Goal: Task Accomplishment & Management: Complete application form

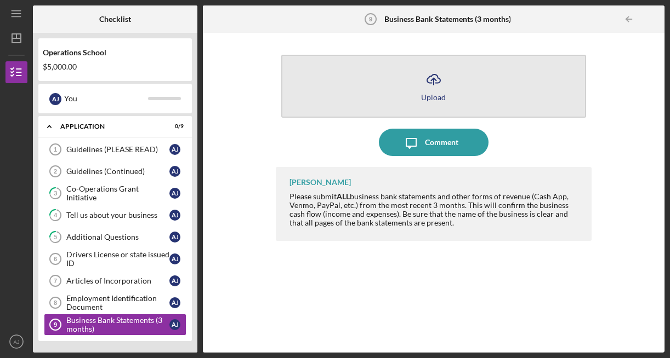
click at [436, 89] on icon "Icon/Upload" at bounding box center [433, 79] width 27 height 27
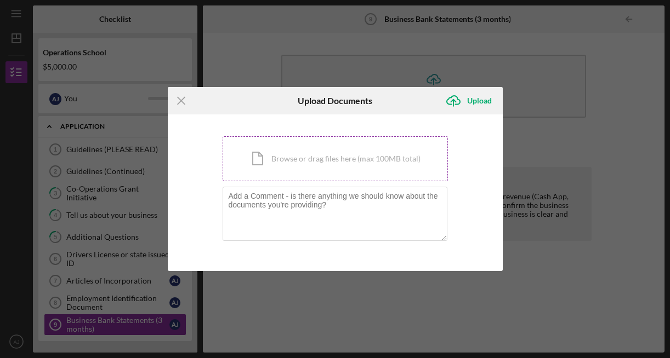
click at [293, 165] on div "Icon/Document Browse or drag files here (max 100MB total) Tap to choose files o…" at bounding box center [334, 158] width 225 height 45
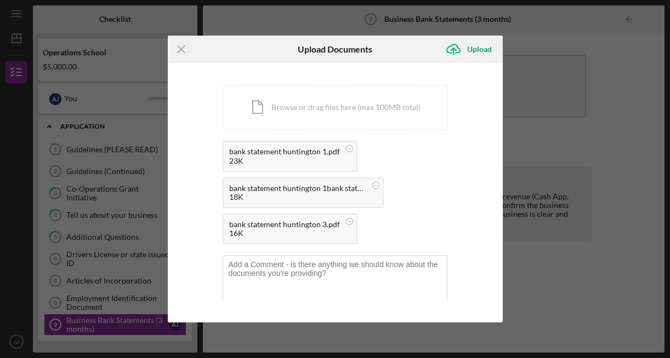
scroll to position [10, 0]
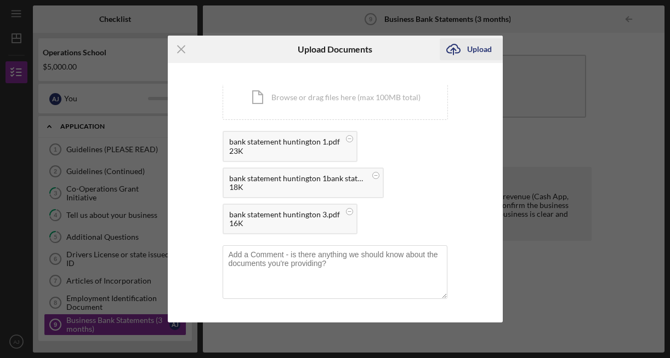
click at [471, 47] on div "Upload" at bounding box center [479, 49] width 25 height 22
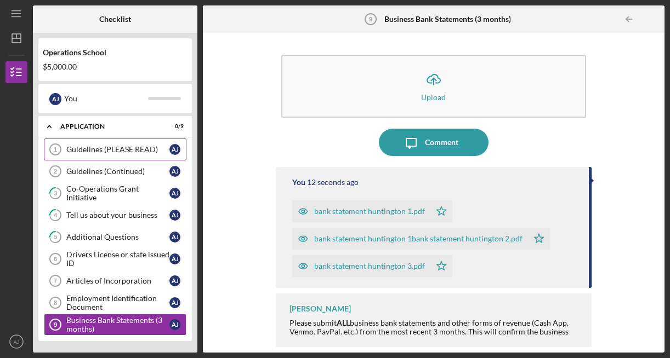
click at [123, 152] on div "Guidelines (PLEASE READ)" at bounding box center [117, 149] width 103 height 9
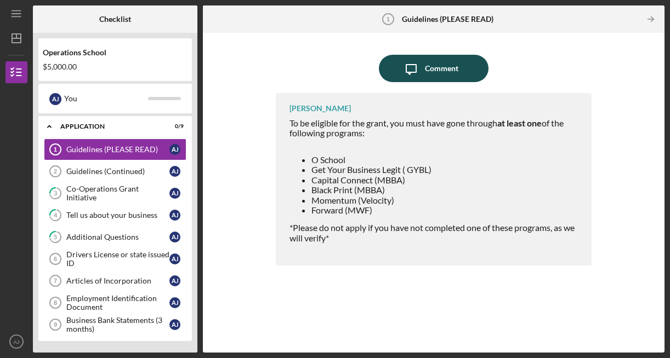
click at [423, 67] on icon "Icon/Message" at bounding box center [410, 68] width 27 height 27
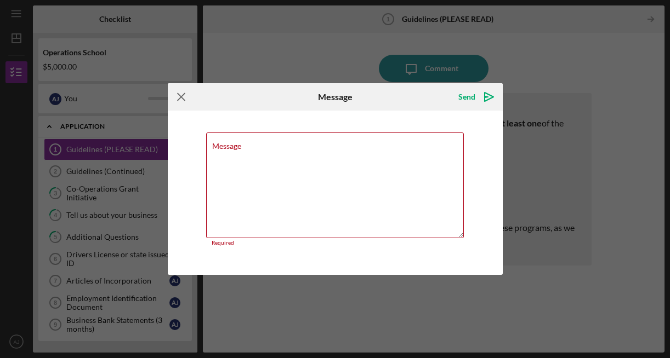
click at [183, 96] on icon "Icon/Menu Close" at bounding box center [181, 96] width 27 height 27
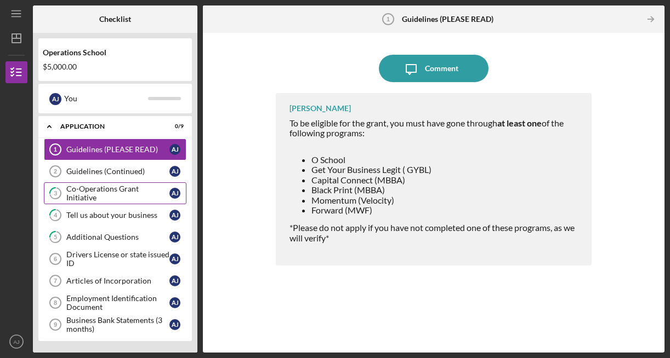
click at [89, 184] on link "3 Co-Operations Grant Initiative A J" at bounding box center [115, 193] width 142 height 22
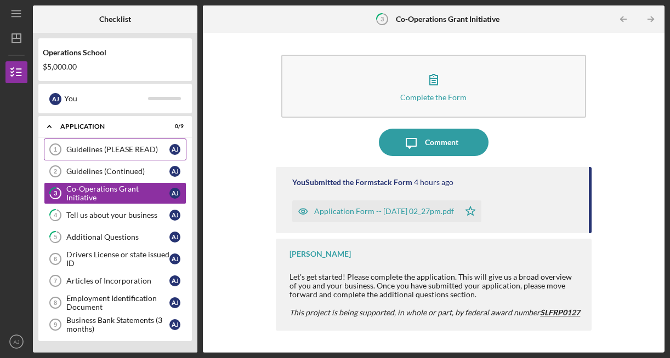
click at [106, 143] on link "Guidelines (PLEASE READ) 1 Guidelines (PLEASE READ) A J" at bounding box center [115, 150] width 142 height 22
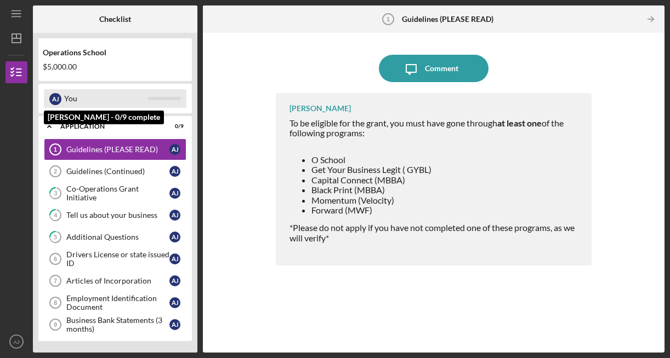
click at [70, 99] on div "You" at bounding box center [106, 98] width 84 height 19
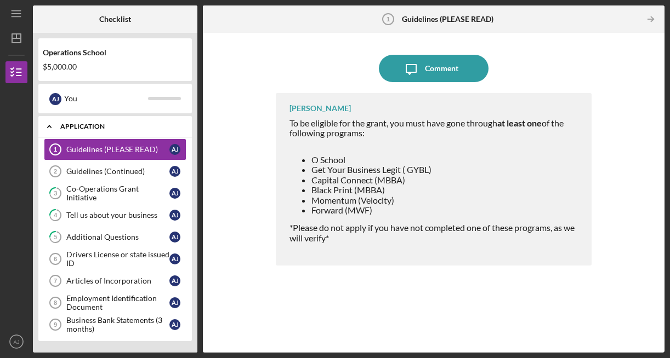
click at [73, 132] on div "Icon/Expander Application 0 / 9" at bounding box center [114, 127] width 153 height 22
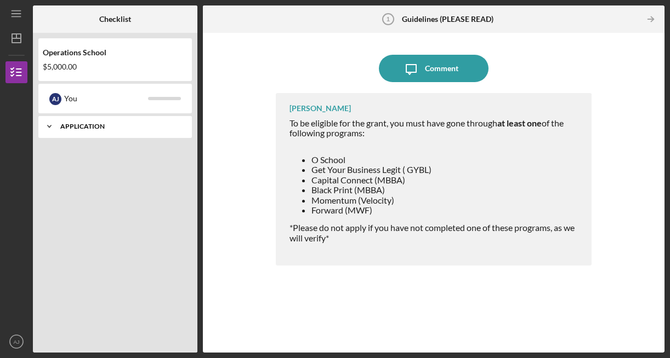
click at [73, 131] on div "Icon/Expander Application 0 / 9" at bounding box center [114, 127] width 153 height 22
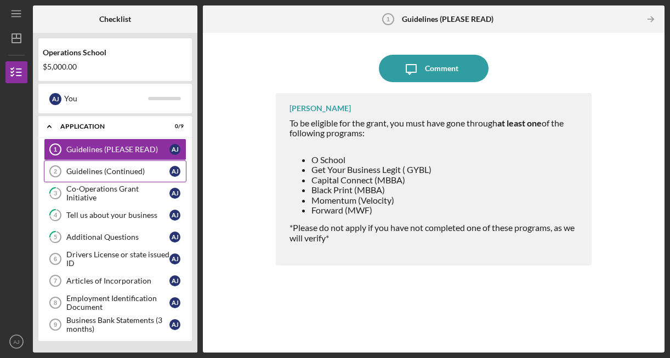
click at [119, 169] on div "Guidelines (Continued)" at bounding box center [117, 171] width 103 height 9
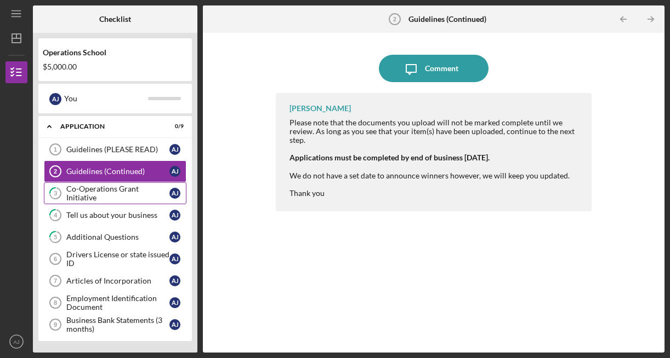
click at [118, 186] on link "3 Co-Operations Grant Initiative A J" at bounding box center [115, 193] width 142 height 22
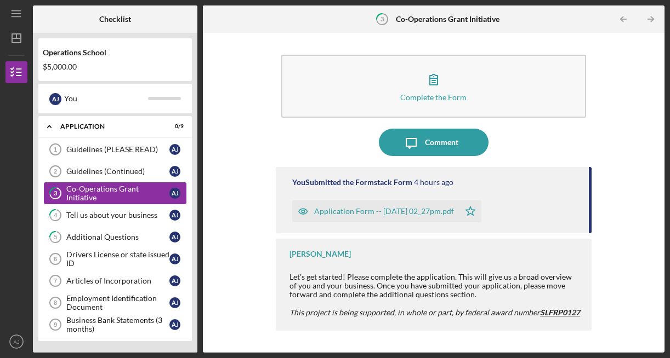
click at [118, 186] on link "3 Co-Operations Grant Initiative A J" at bounding box center [115, 193] width 142 height 22
click at [110, 212] on div "Tell us about your business" at bounding box center [117, 215] width 103 height 9
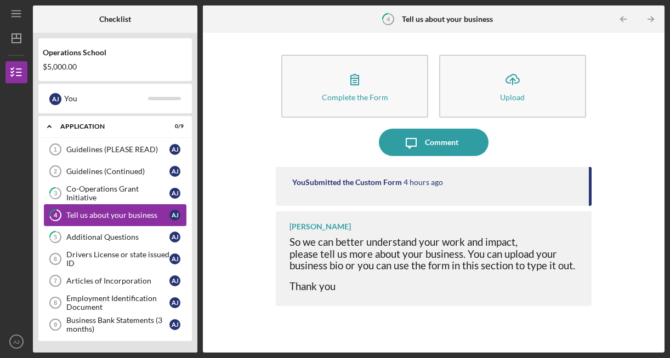
click at [110, 212] on div "Tell us about your business" at bounding box center [117, 215] width 103 height 9
click at [105, 234] on div "Additional Questions" at bounding box center [117, 237] width 103 height 9
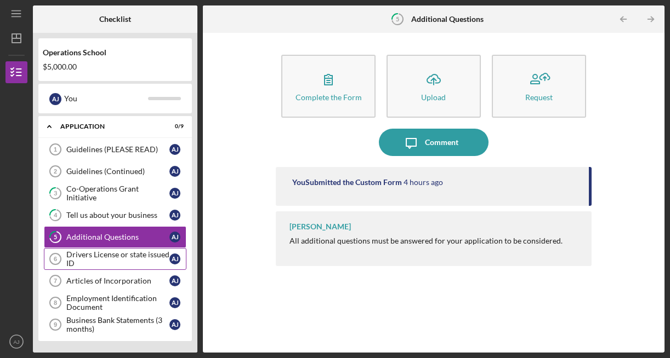
click at [99, 260] on div "Drivers License or state issued ID" at bounding box center [117, 259] width 103 height 18
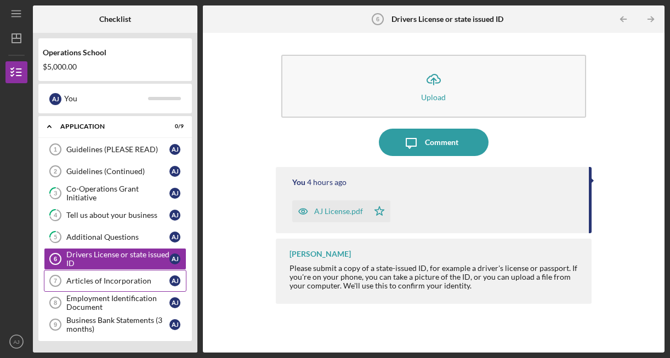
click at [98, 279] on div "Articles of Incorporation" at bounding box center [117, 281] width 103 height 9
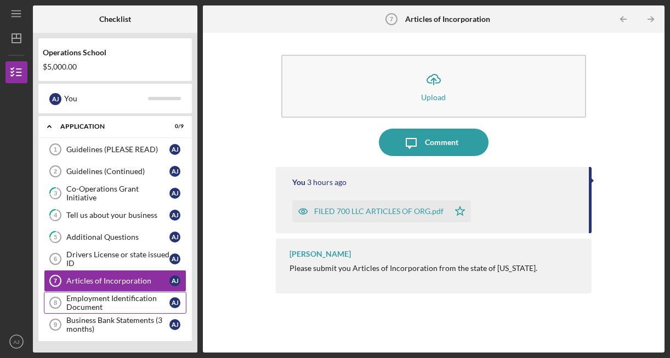
click at [94, 298] on div "Employment Identification Document" at bounding box center [117, 303] width 103 height 18
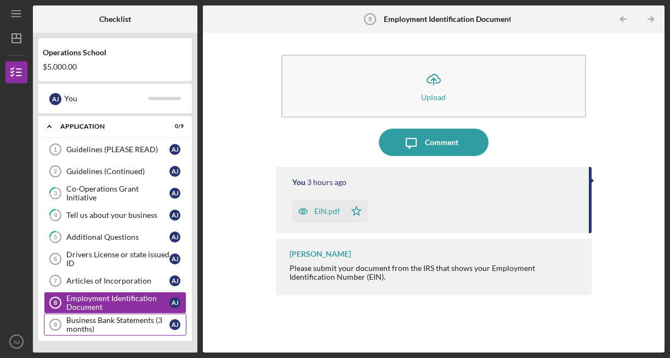
click at [89, 327] on div "Business Bank Statements (3 months)" at bounding box center [117, 325] width 103 height 18
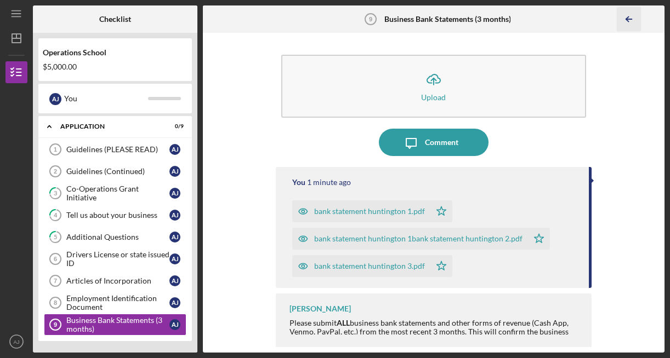
click at [629, 19] on line "button" at bounding box center [628, 19] width 5 height 0
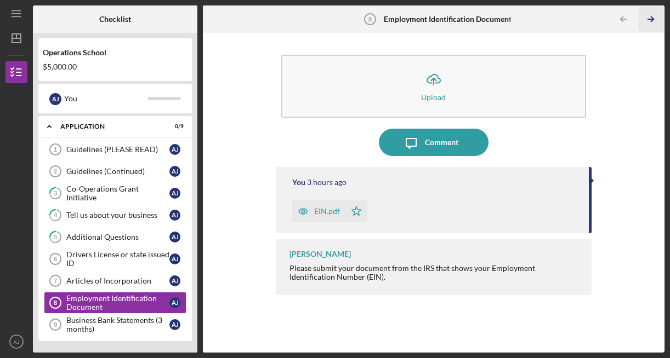
click at [655, 18] on icon "Icon/Table Pagination Arrow" at bounding box center [650, 19] width 25 height 25
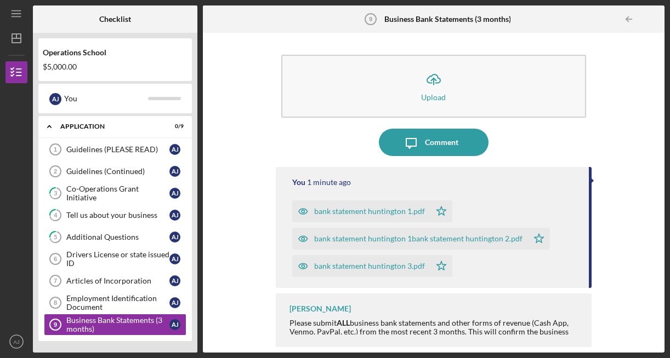
scroll to position [1, 0]
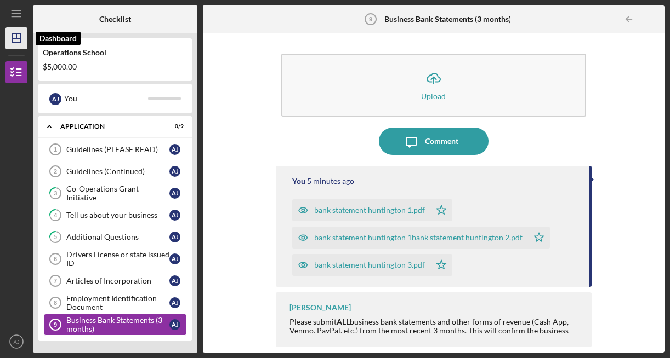
click at [20, 40] on polygon "button" at bounding box center [16, 38] width 9 height 9
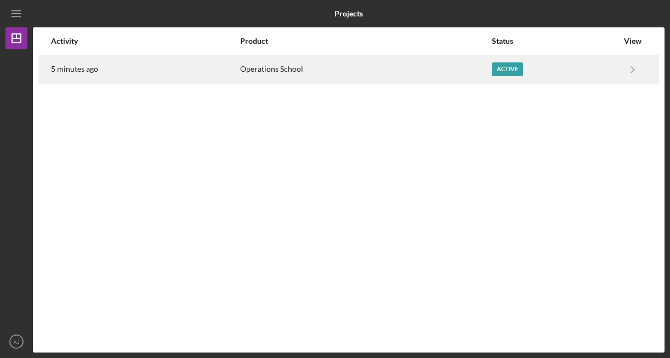
click at [569, 67] on div "Active" at bounding box center [555, 69] width 126 height 27
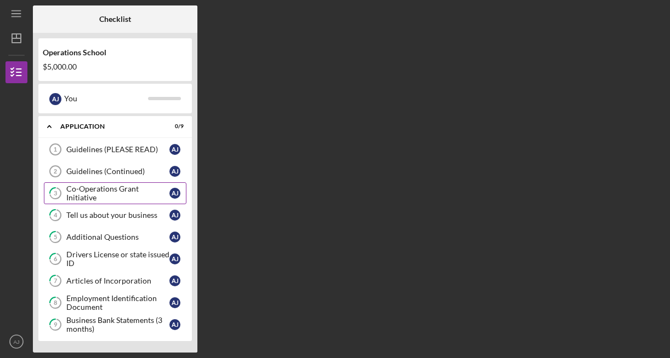
click at [114, 193] on div "Co-Operations Grant Initiative" at bounding box center [117, 194] width 103 height 18
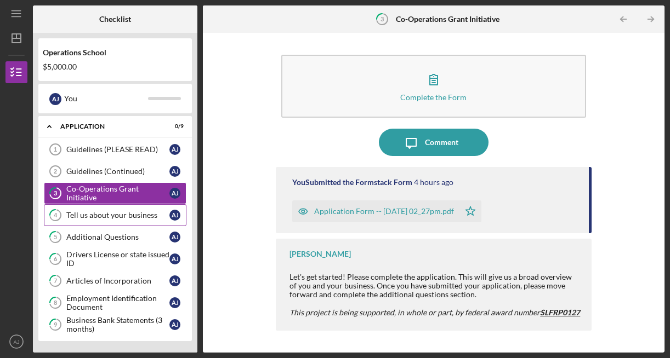
click at [142, 214] on div "Tell us about your business" at bounding box center [117, 215] width 103 height 9
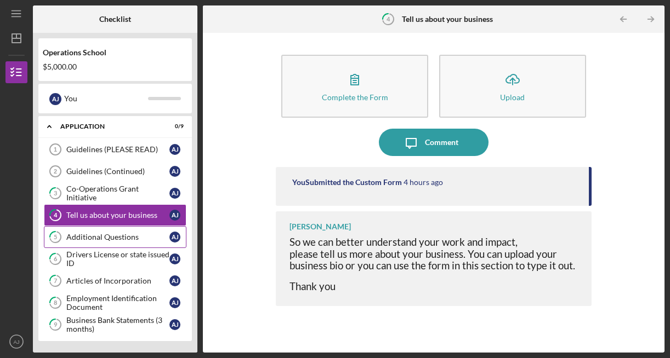
click at [133, 232] on link "5 Additional Questions A J" at bounding box center [115, 237] width 142 height 22
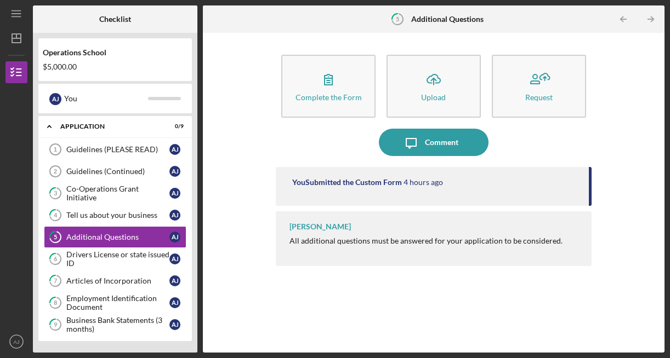
click at [334, 184] on div "You Submitted the Custom Form" at bounding box center [347, 182] width 110 height 9
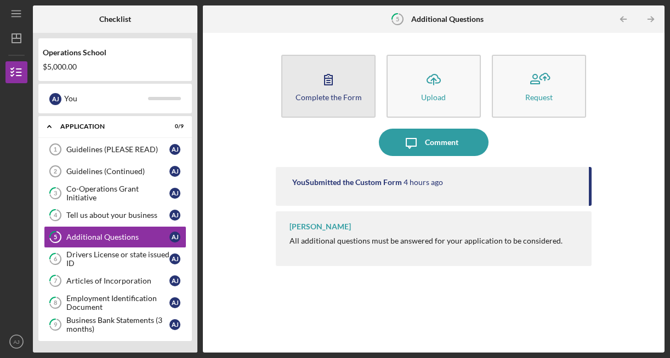
click at [322, 98] on div "Complete the Form" at bounding box center [328, 97] width 66 height 8
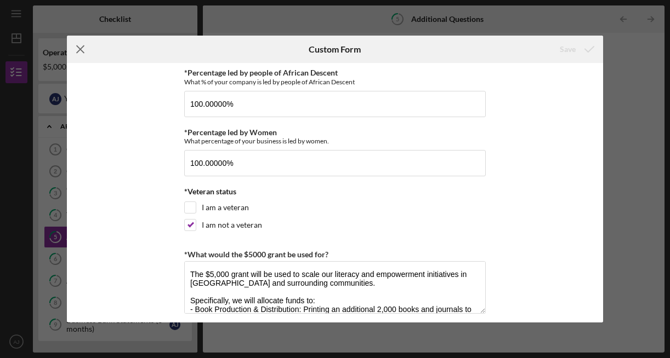
click at [76, 54] on icon "Icon/Menu Close" at bounding box center [80, 49] width 27 height 27
